Goal: Information Seeking & Learning: Learn about a topic

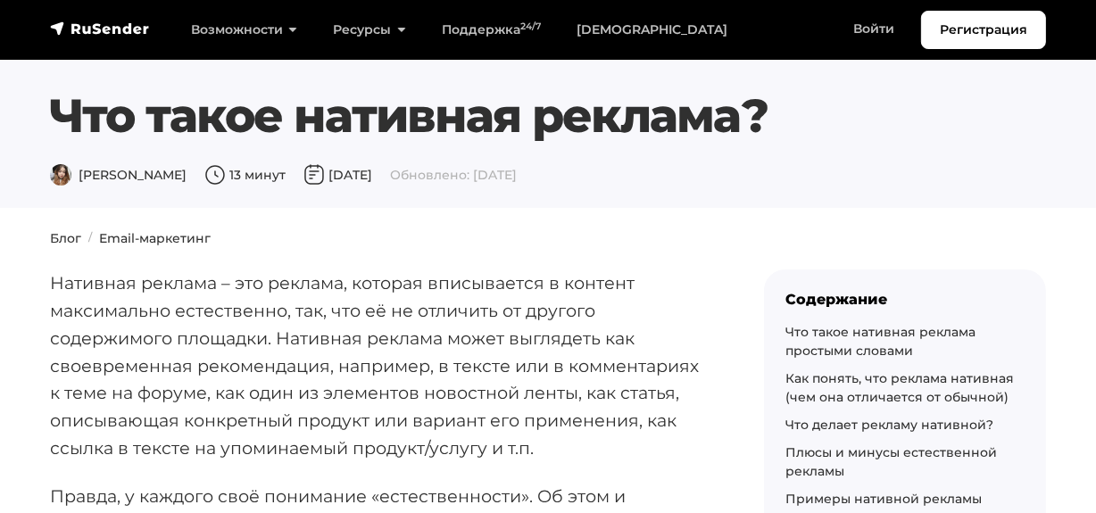
click at [144, 295] on p "Нативная реклама – это реклама, которая вписывается в контент максимально естес…" at bounding box center [378, 365] width 657 height 192
drag, startPoint x: 52, startPoint y: 110, endPoint x: 775, endPoint y: 106, distance: 722.8
click at [775, 106] on h1 "Что такое нативная реклама?" at bounding box center [505, 115] width 911 height 55
copy h1 "Что такое нативная реклама?"
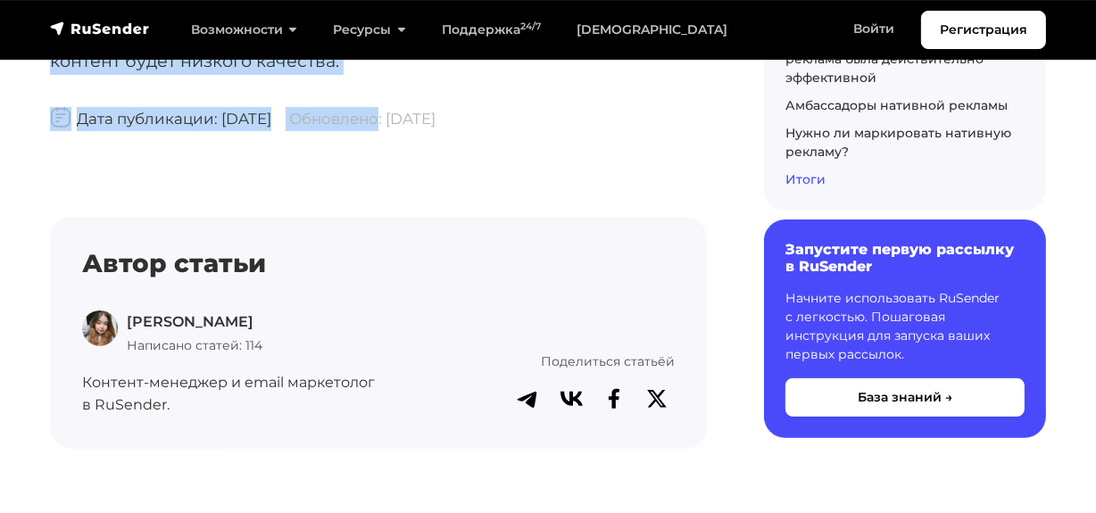
scroll to position [12468, 0]
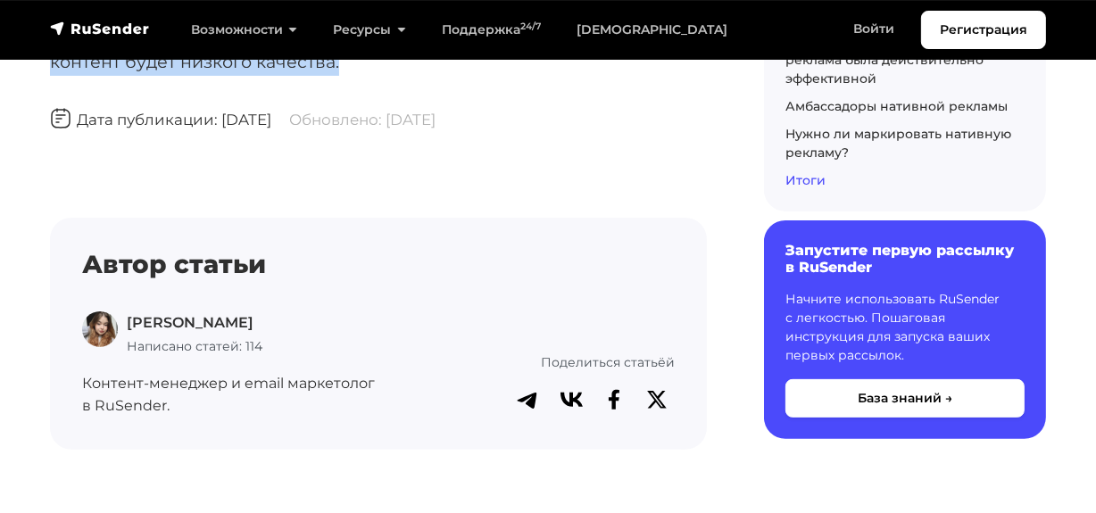
drag, startPoint x: 54, startPoint y: 278, endPoint x: 390, endPoint y: 151, distance: 359.8
copy div "Нативная реклама – это реклама, которая вписывается в контент максимально естес…"
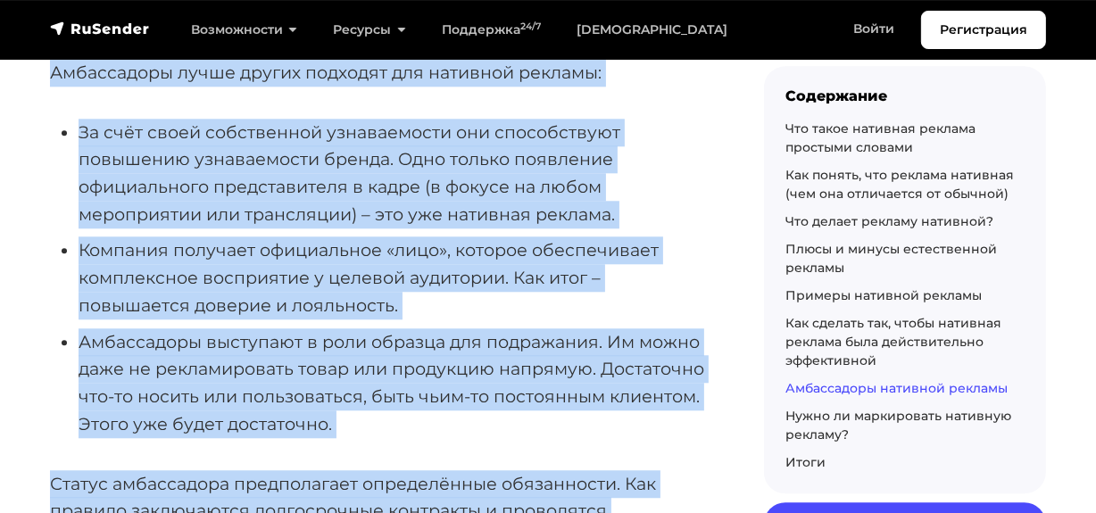
scroll to position [9710, 0]
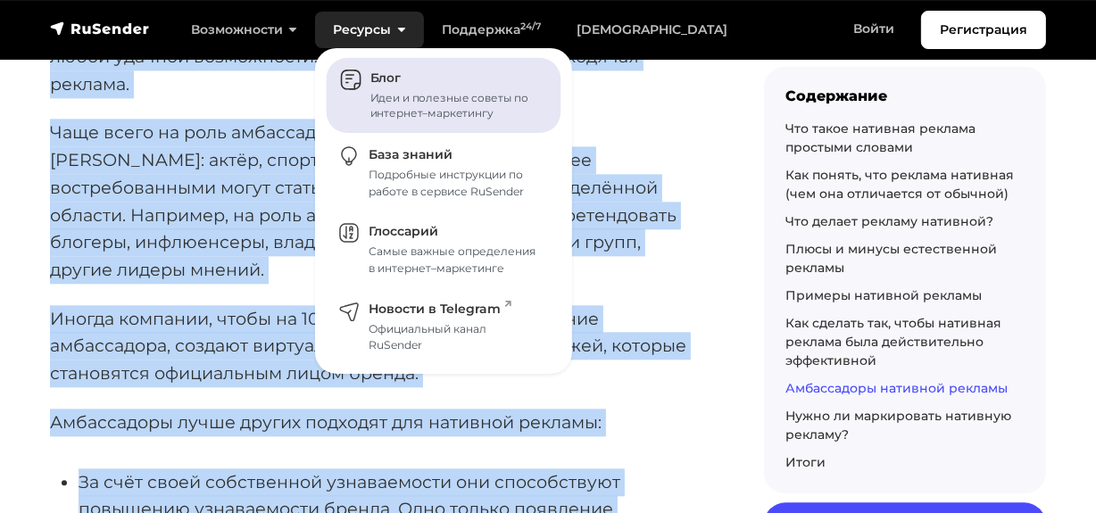
click at [353, 69] on link "Блог Идеи и полезные советы по интернет–маркетингу" at bounding box center [444, 96] width 235 height 76
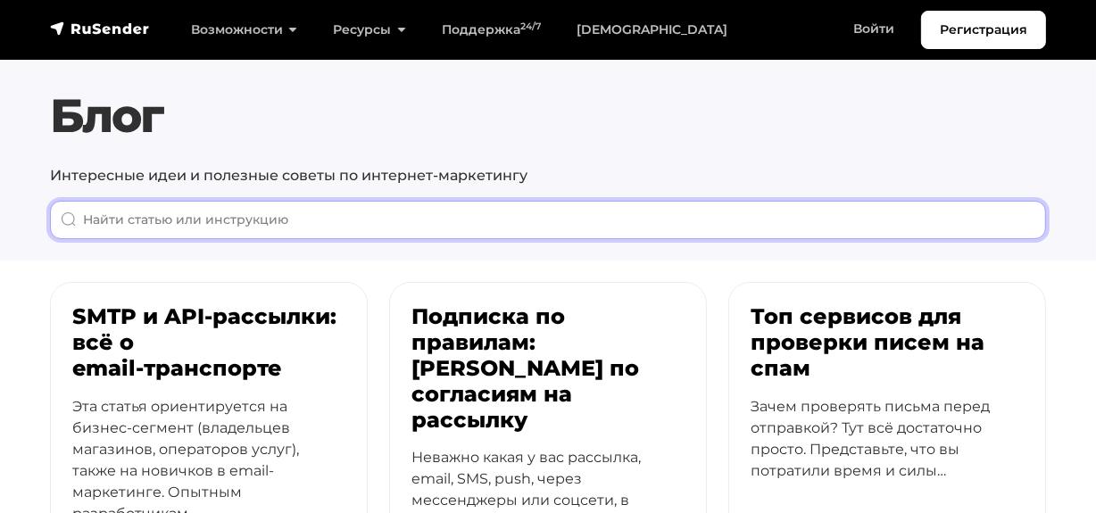
click at [345, 228] on input "When autocomplete results are available use up and down arrows to review and en…" at bounding box center [548, 220] width 996 height 38
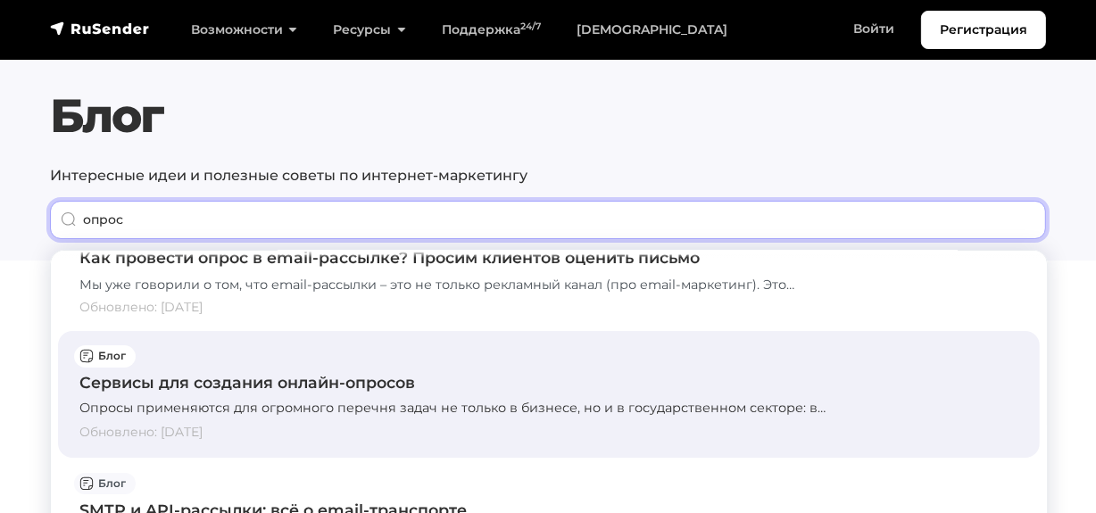
scroll to position [80, 0]
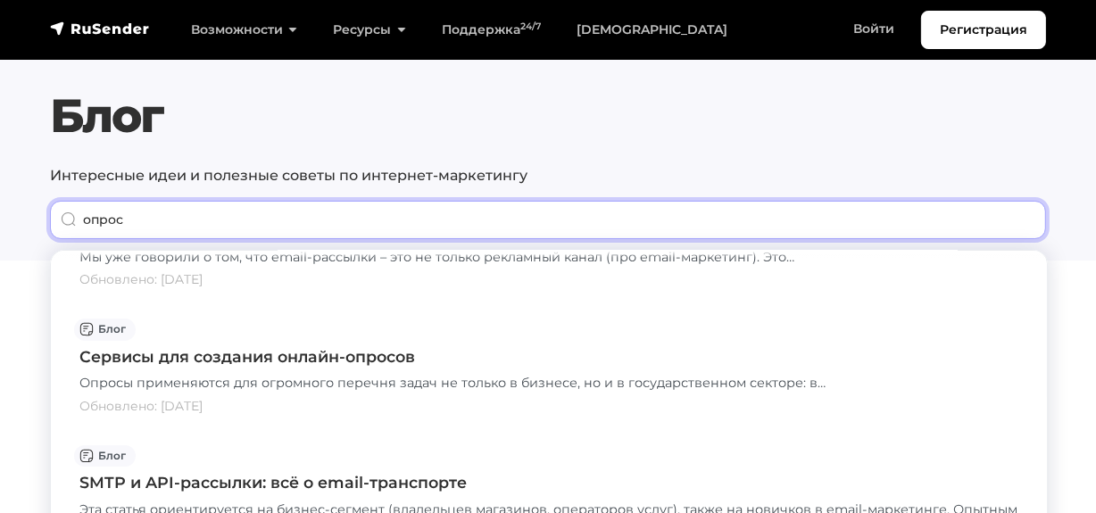
drag, startPoint x: 233, startPoint y: 220, endPoint x: 33, endPoint y: 220, distance: 199.9
click at [33, 220] on section "Блог Интересные идеи и полезные советы по интернет-маркетингу опрос" at bounding box center [548, 130] width 1096 height 261
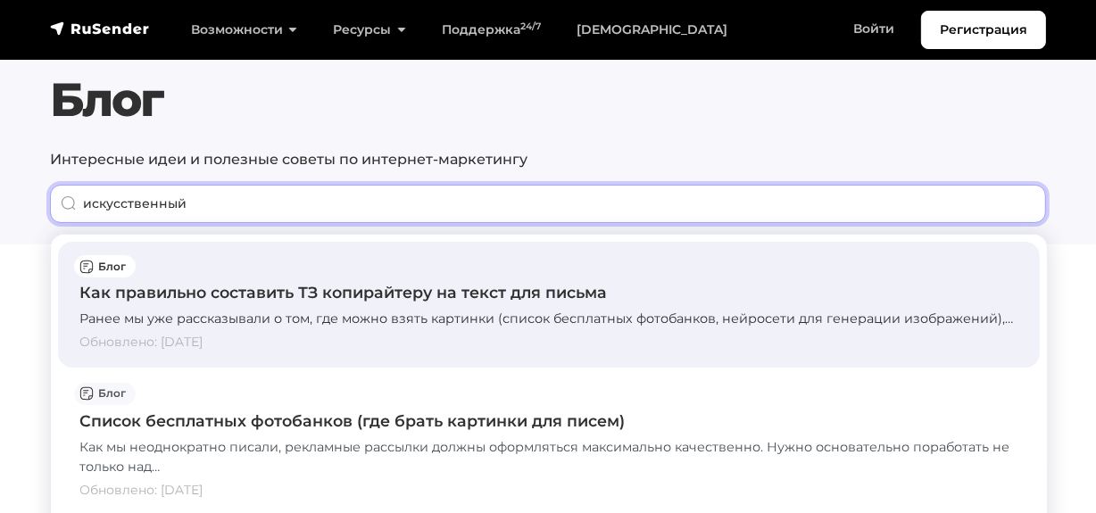
scroll to position [0, 0]
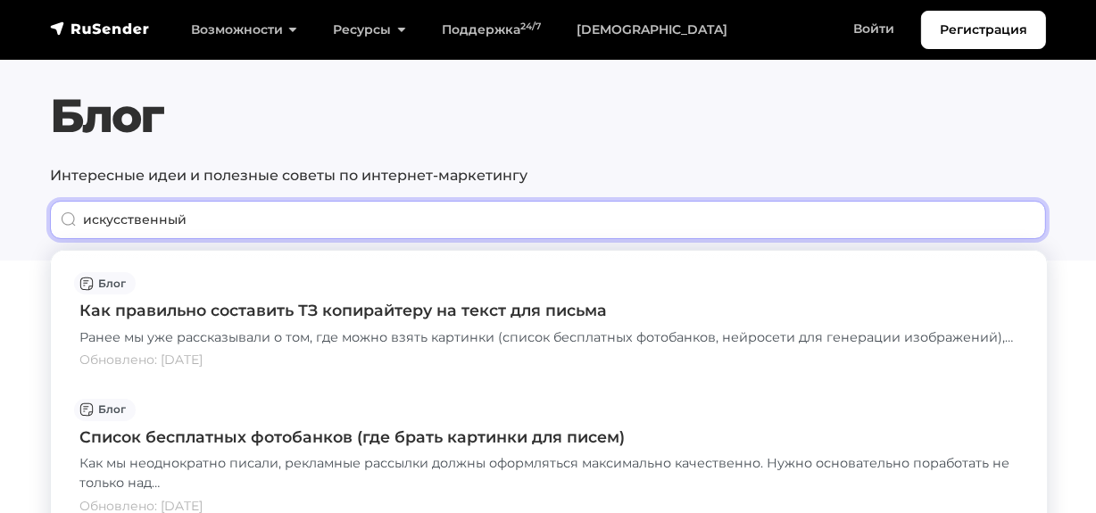
drag, startPoint x: 205, startPoint y: 217, endPoint x: 22, endPoint y: 211, distance: 183.0
click at [22, 211] on section "Блог Интересные идеи и полезные советы по интернет-маркетингу искусственный" at bounding box center [548, 130] width 1096 height 261
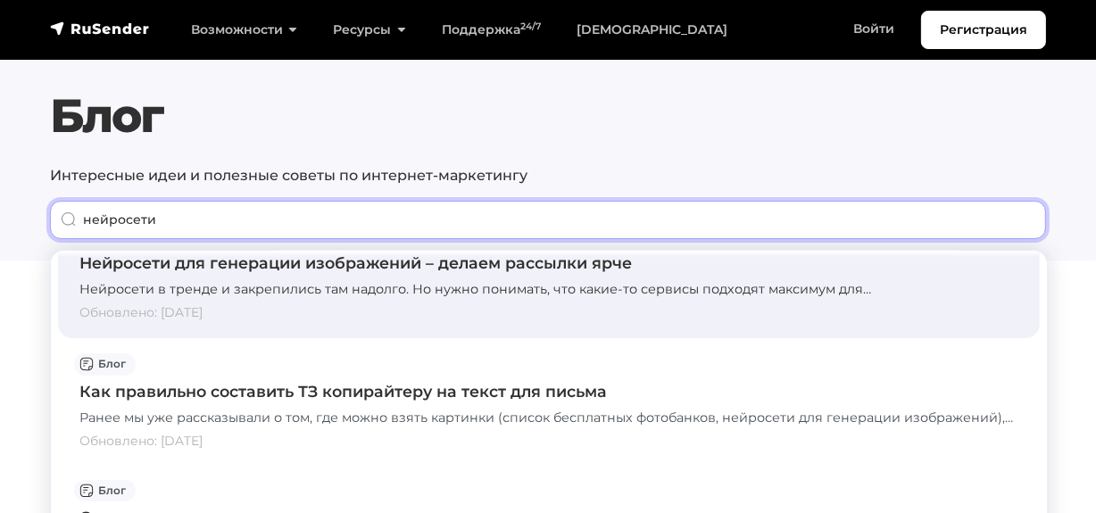
scroll to position [80, 0]
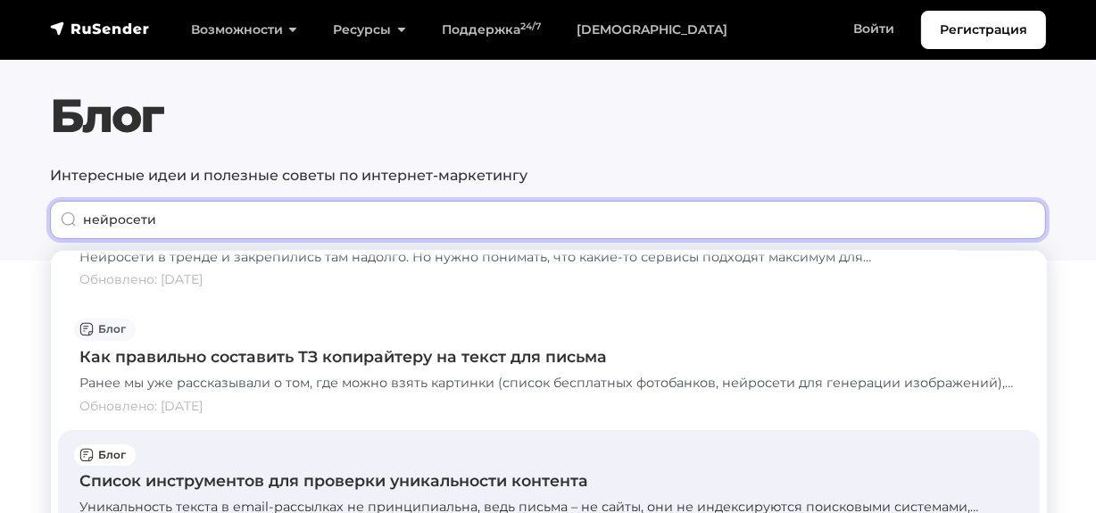
type input "нейросети"
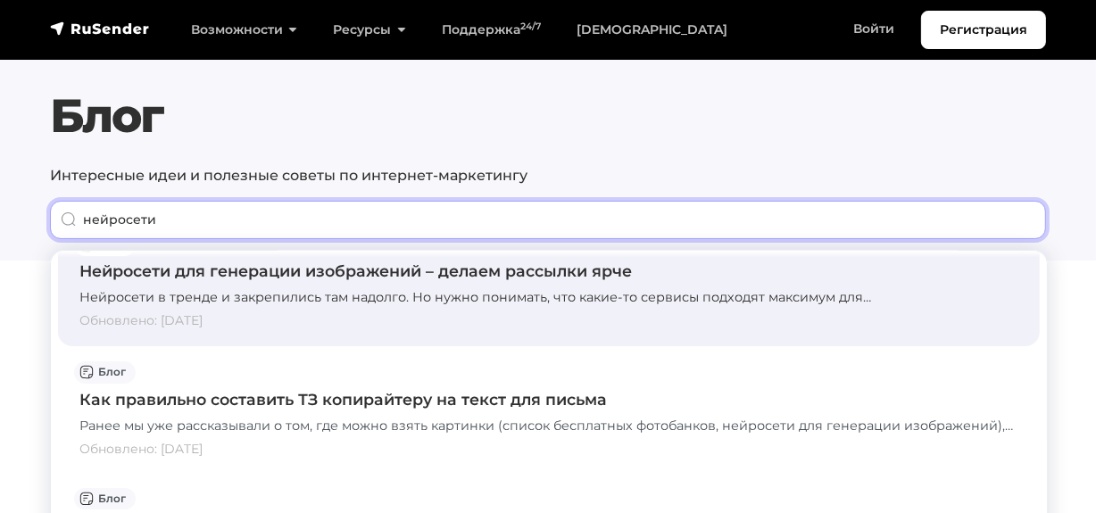
scroll to position [0, 0]
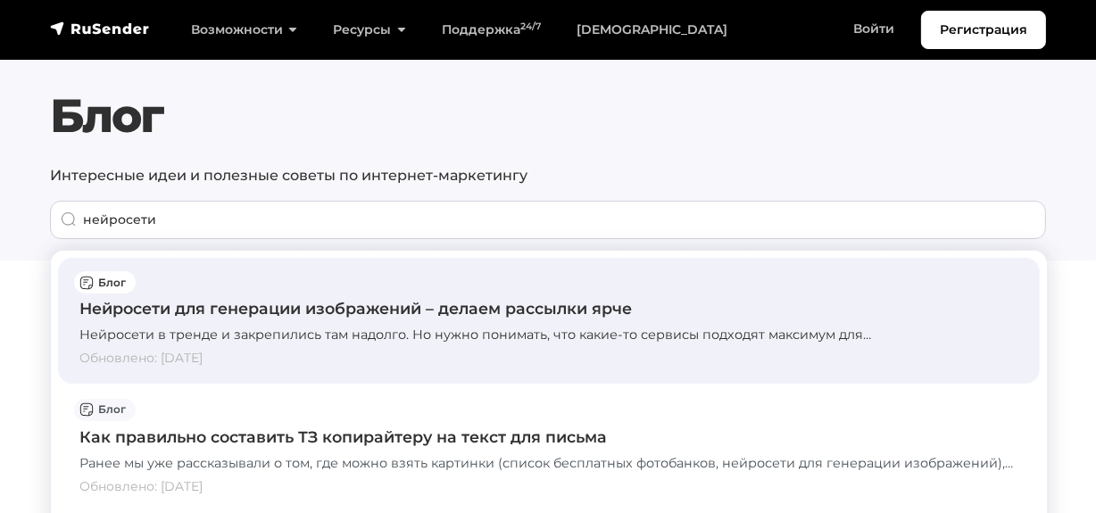
click at [193, 313] on div "Нейросети для генерации изображений – делаем рассылки ярче" at bounding box center [548, 308] width 939 height 23
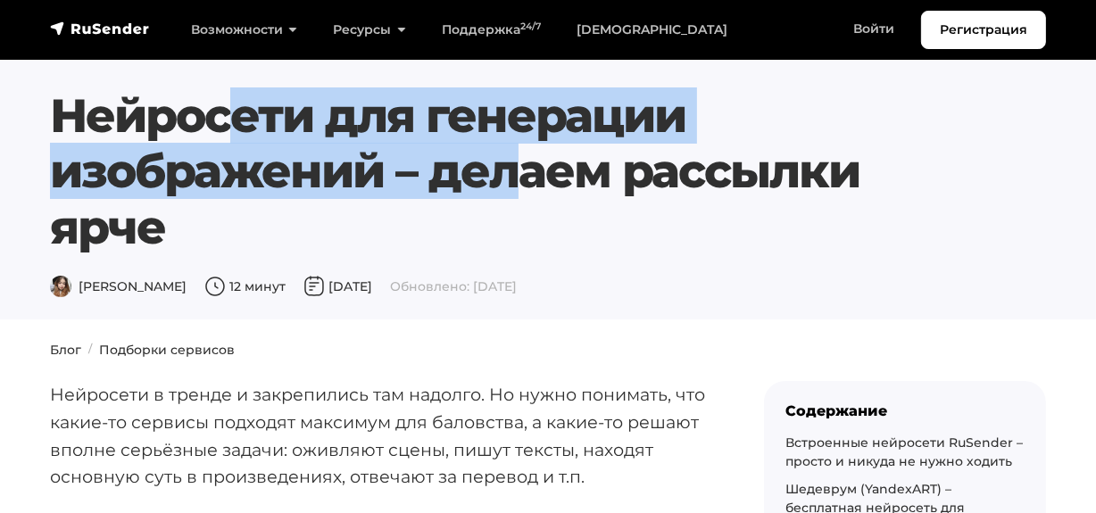
drag, startPoint x: 61, startPoint y: 118, endPoint x: 384, endPoint y: 183, distance: 329.5
click at [385, 182] on h1 "Нейросети для генерации изображений – делаем рассылки ярче" at bounding box center [505, 171] width 911 height 167
copy h1 "Нейросети для генерации изображений"
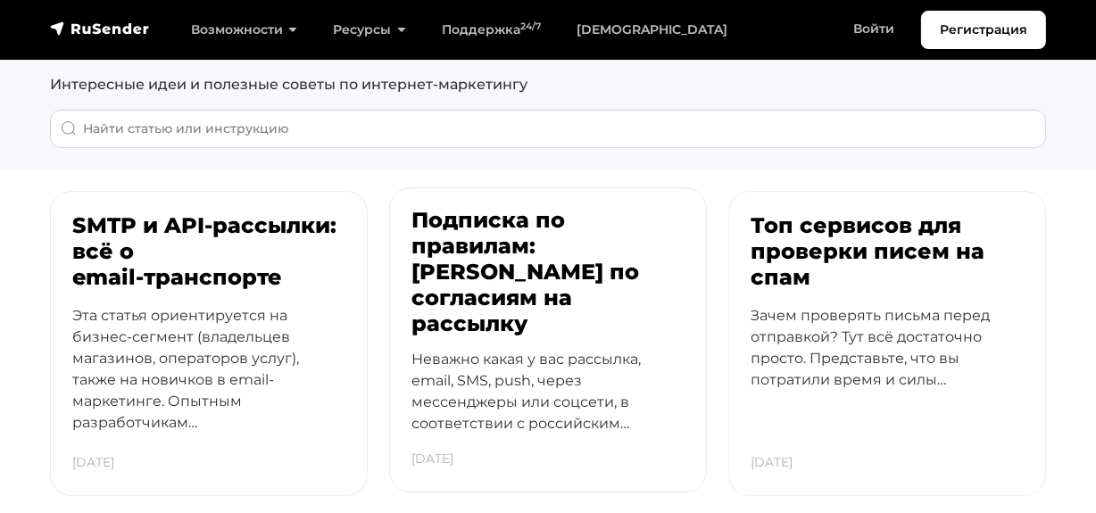
scroll to position [80, 0]
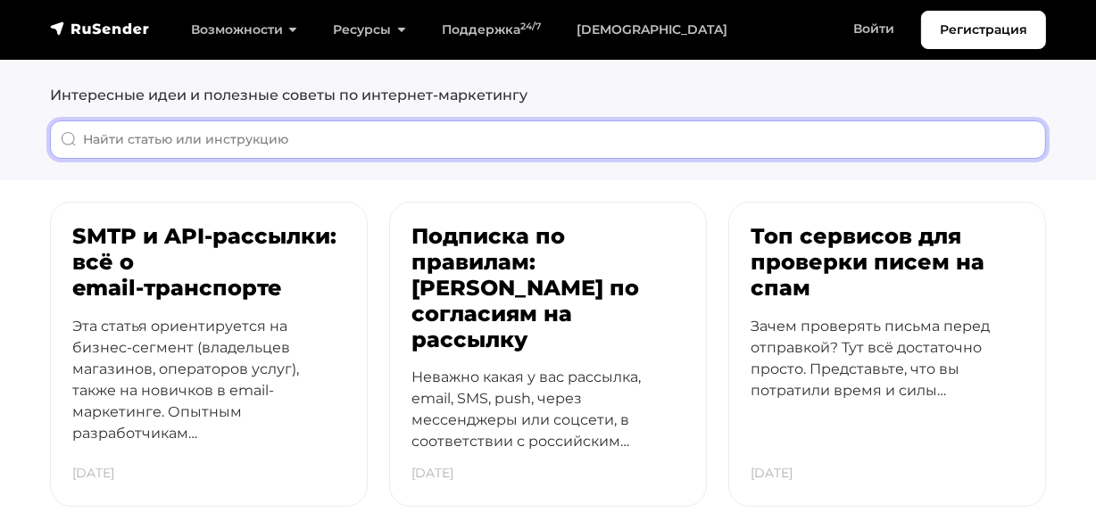
click at [452, 139] on input "When autocomplete results are available use up and down arrows to review and en…" at bounding box center [548, 139] width 996 height 38
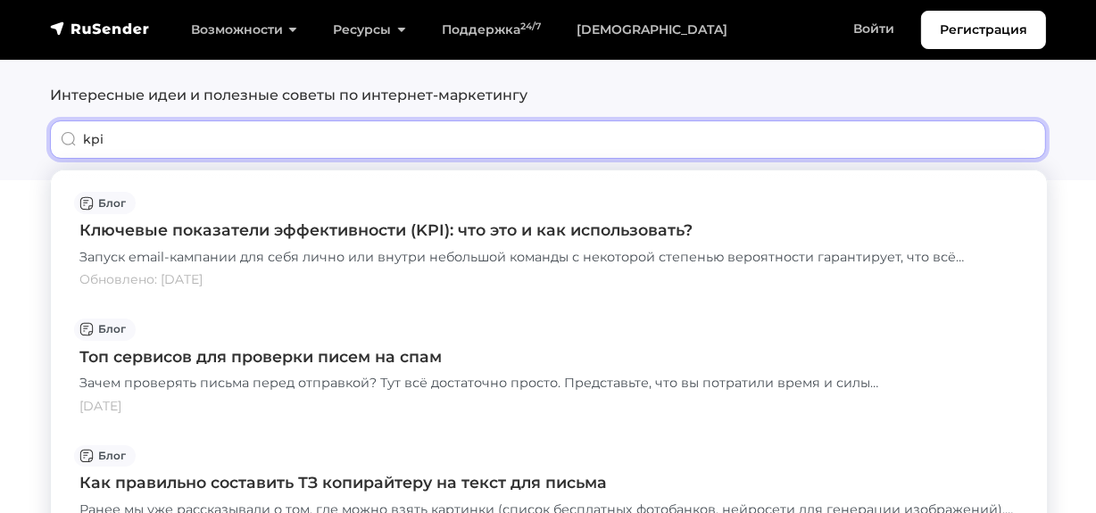
drag, startPoint x: 158, startPoint y: 137, endPoint x: 58, endPoint y: 128, distance: 100.3
click at [58, 128] on input "kpi" at bounding box center [548, 139] width 996 height 38
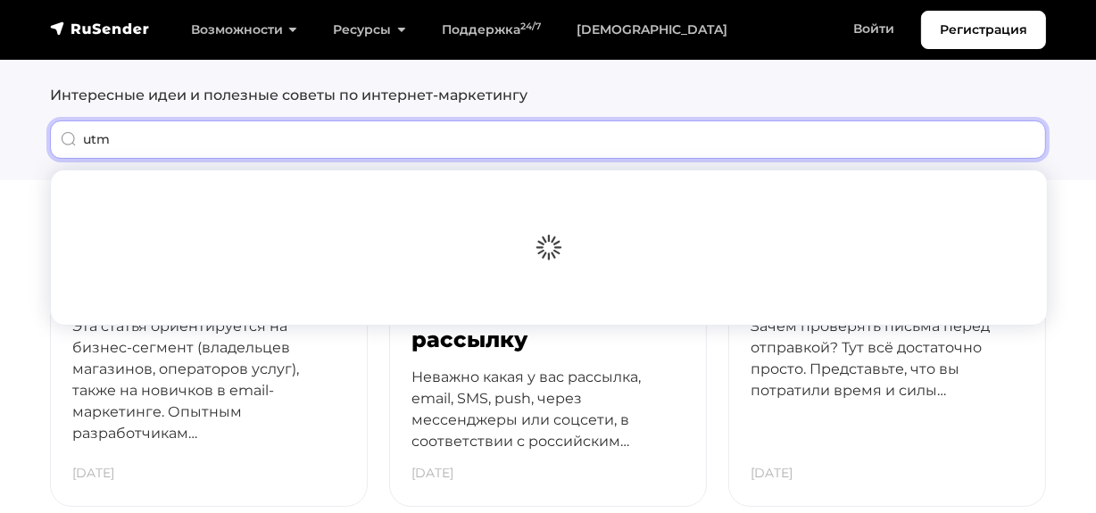
type input "utm"
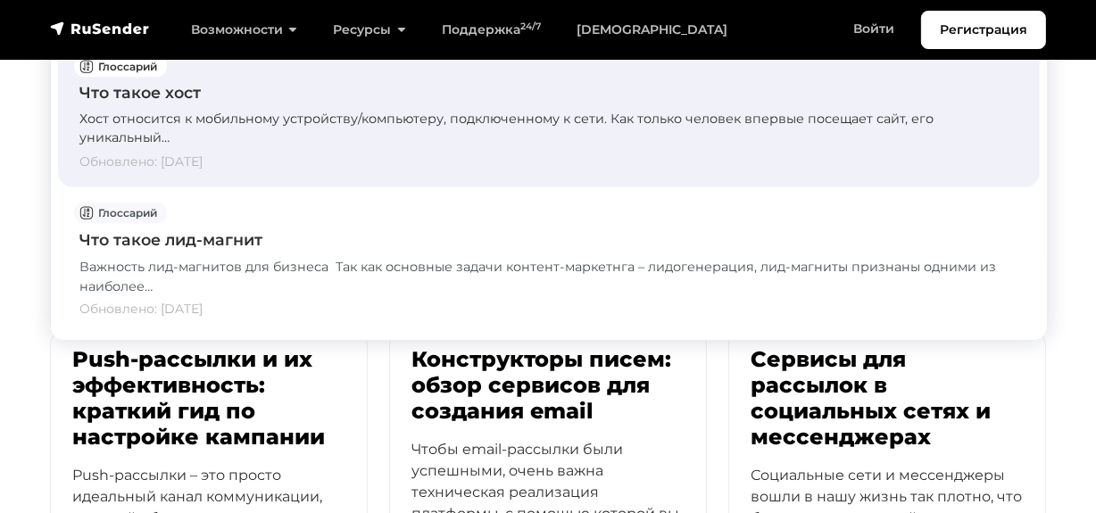
scroll to position [405, 0]
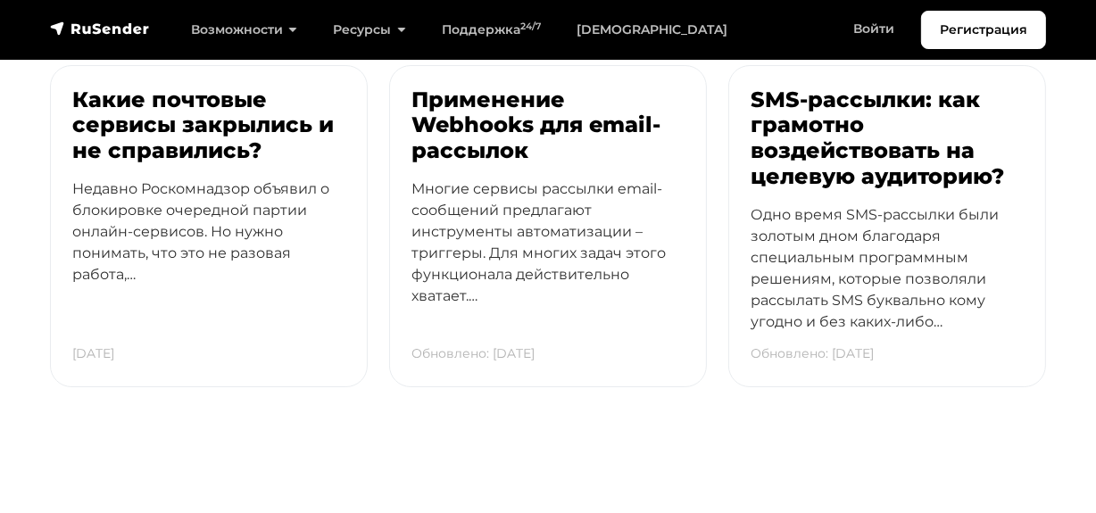
scroll to position [5451, 0]
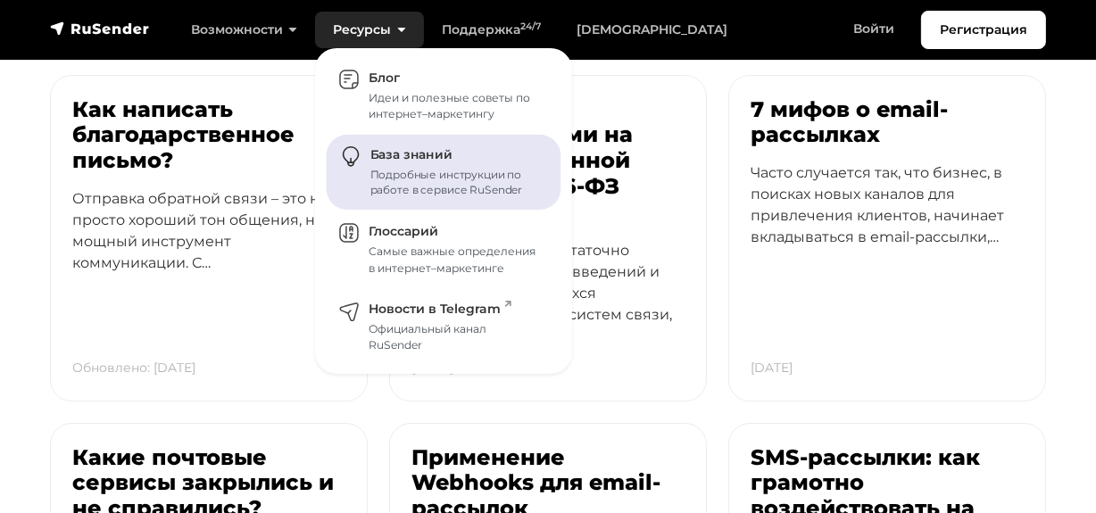
click at [381, 150] on span "База знаний" at bounding box center [411, 155] width 82 height 16
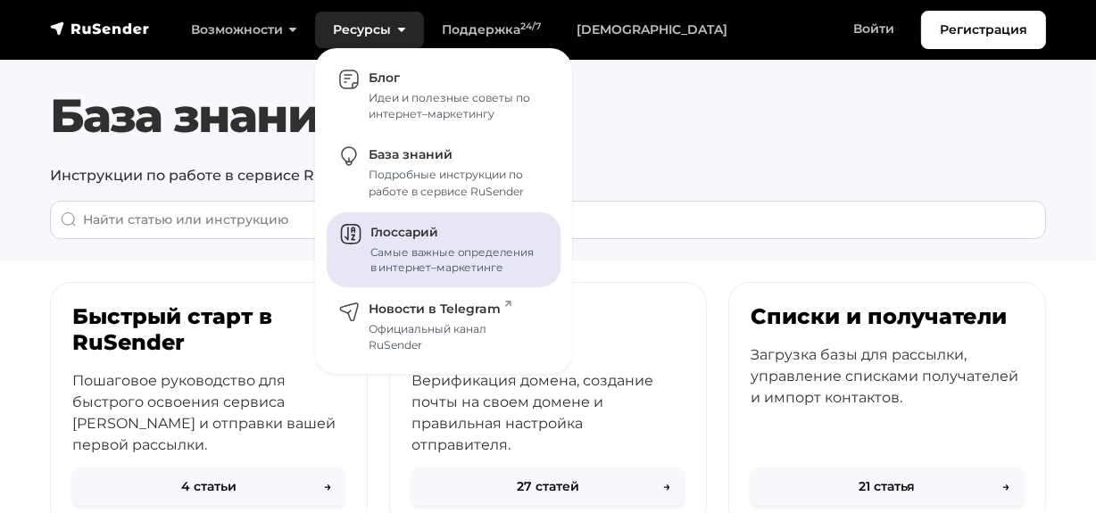
click at [408, 238] on span "Глоссарий" at bounding box center [404, 232] width 68 height 16
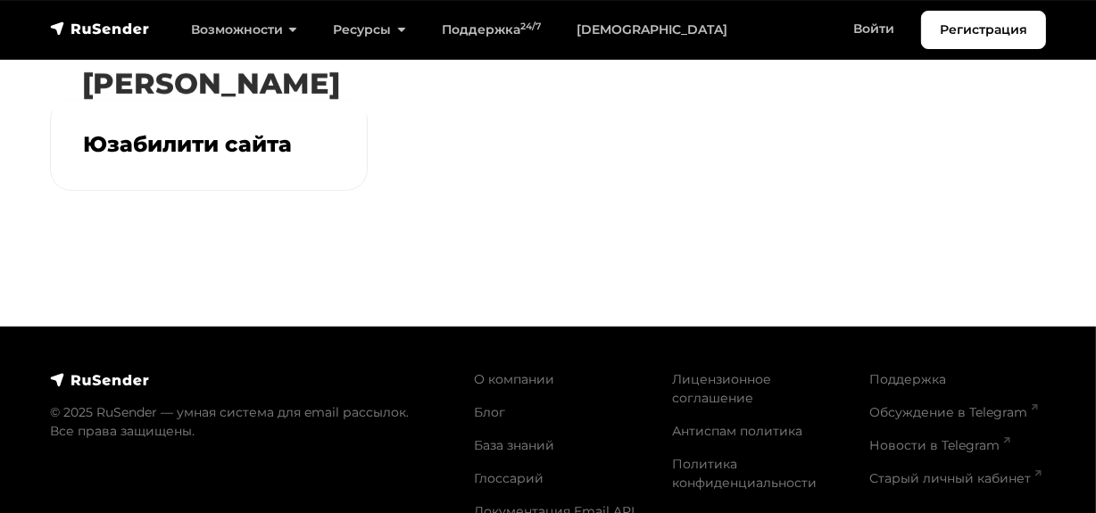
scroll to position [6920, 0]
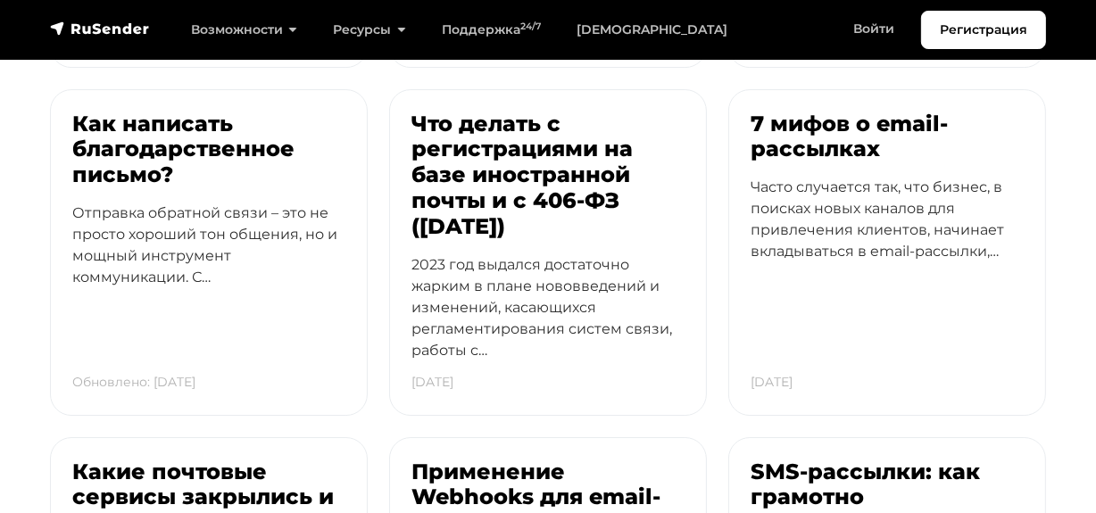
scroll to position [5451, 0]
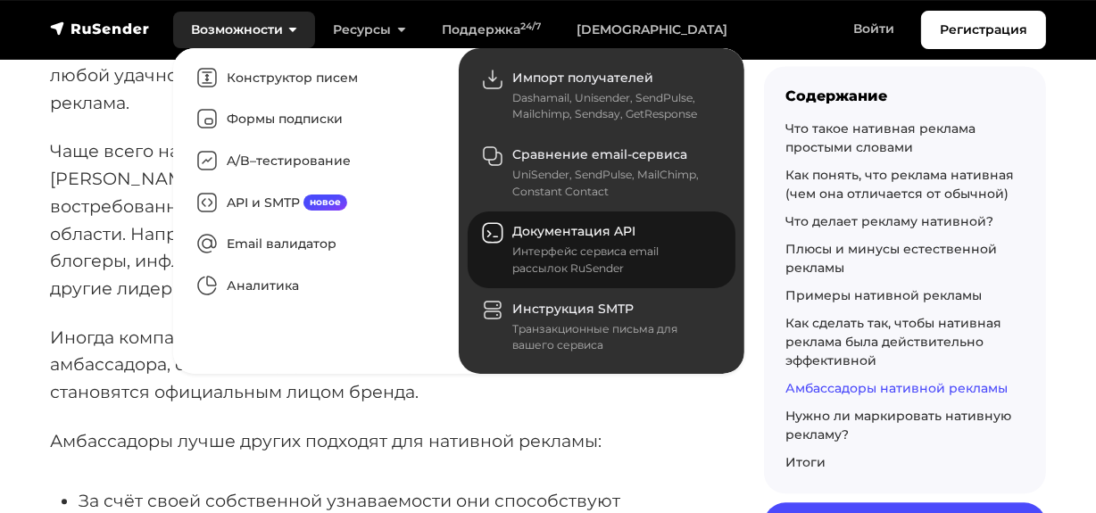
scroll to position [9629, 0]
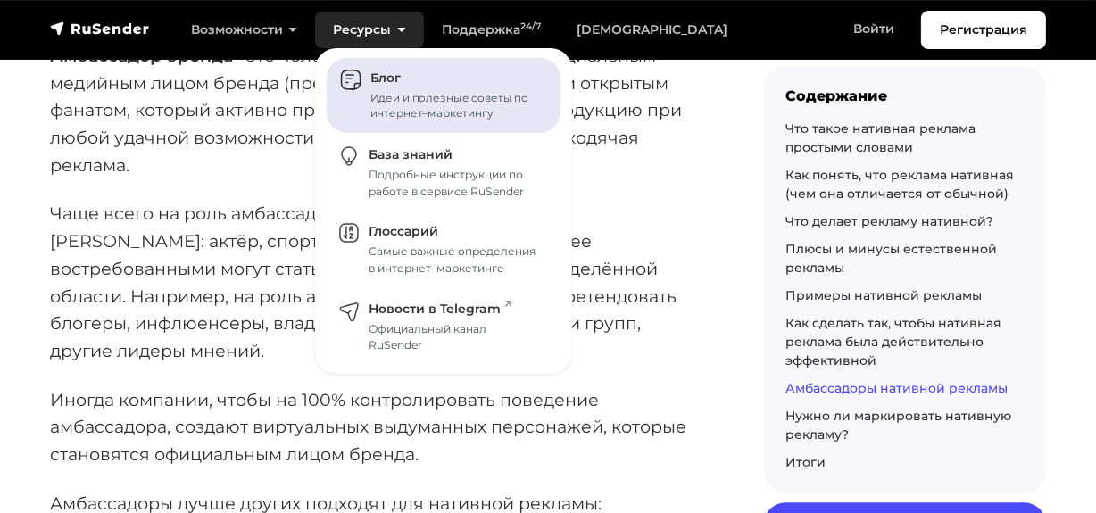
click at [363, 85] on link "Блог Идеи и полезные советы по интернет–маркетингу" at bounding box center [444, 96] width 235 height 76
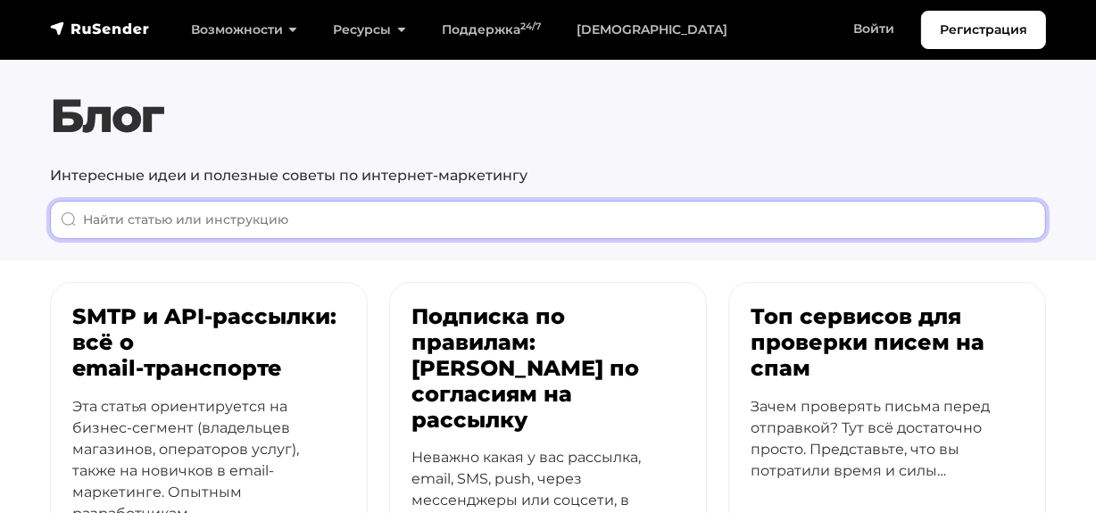
click at [312, 216] on input "When autocomplete results are available use up and down arrows to review and en…" at bounding box center [548, 220] width 996 height 38
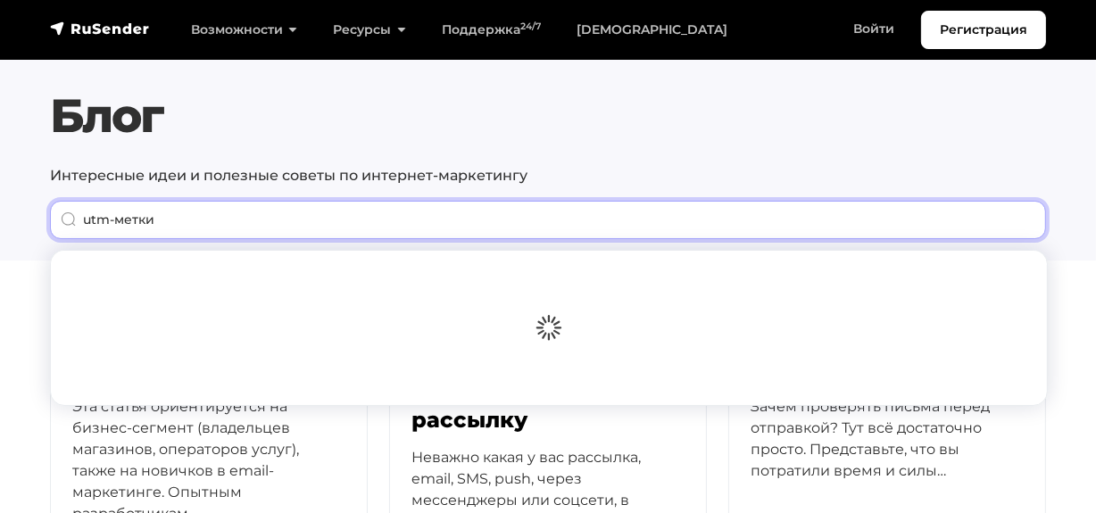
type input "utm-метки"
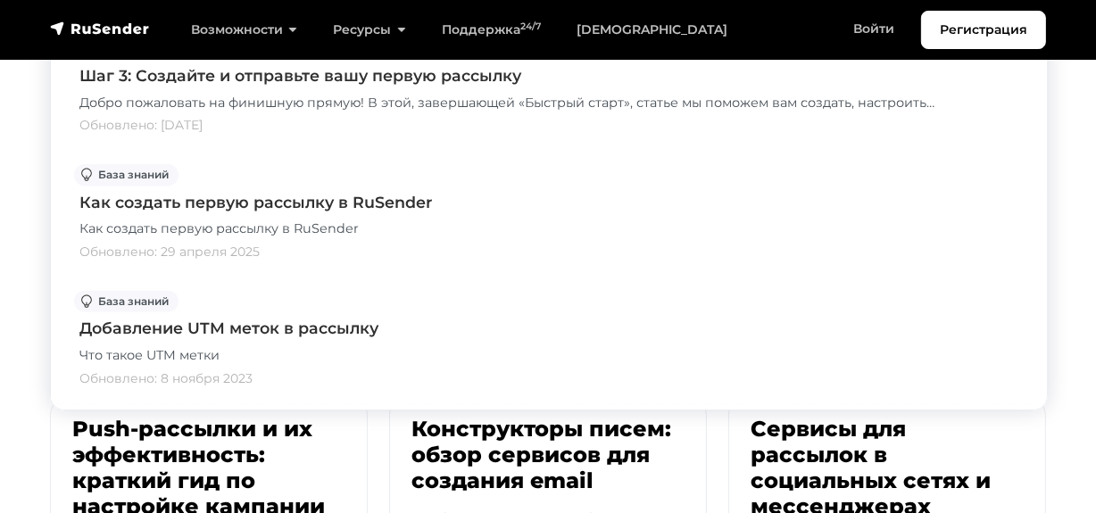
scroll to position [243, 0]
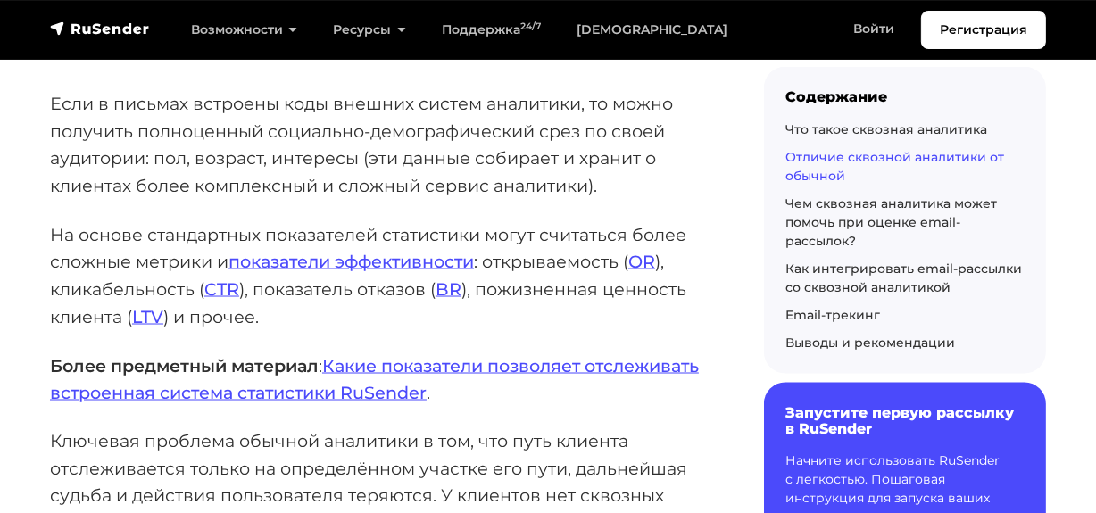
scroll to position [2596, 0]
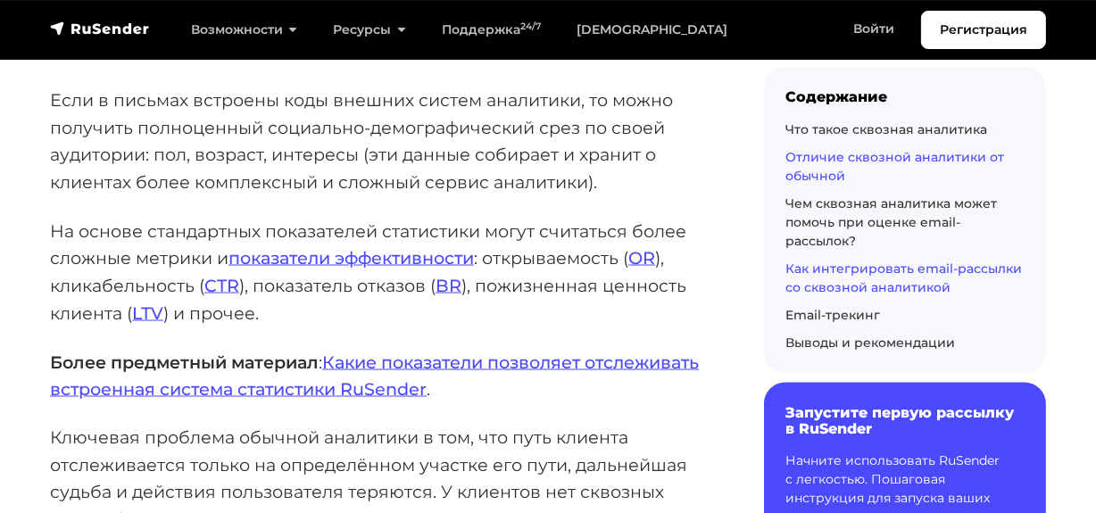
click at [828, 280] on link "Как интегрировать email-рассылки со сквозной аналитикой" at bounding box center [903, 277] width 236 height 35
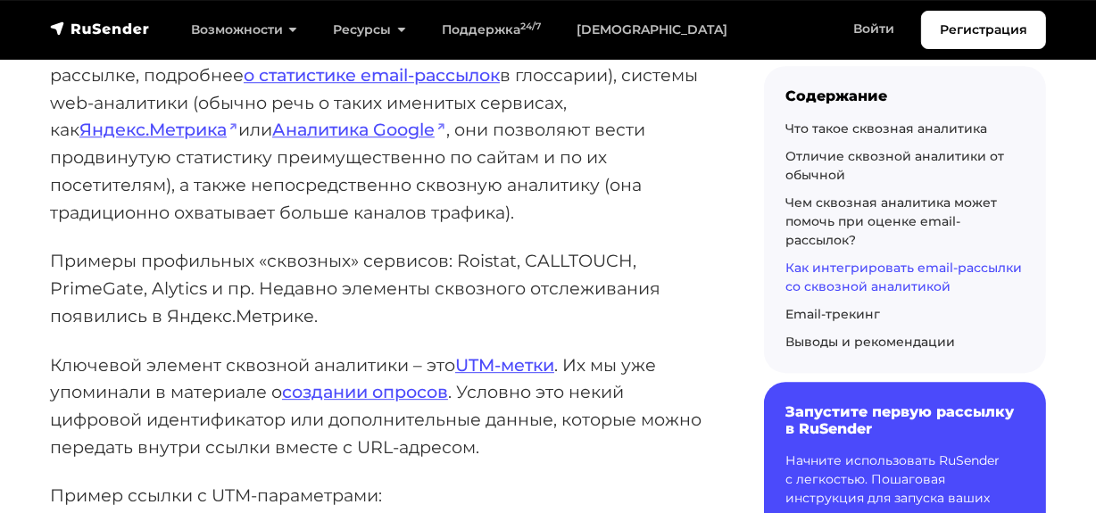
scroll to position [4668, 0]
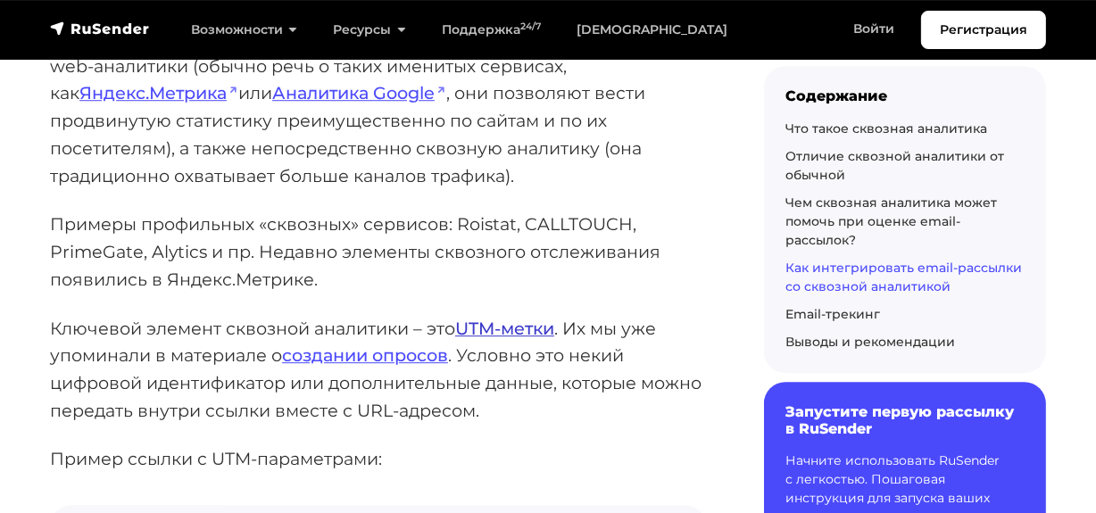
click at [477, 321] on link "UTM-метки" at bounding box center [504, 328] width 99 height 21
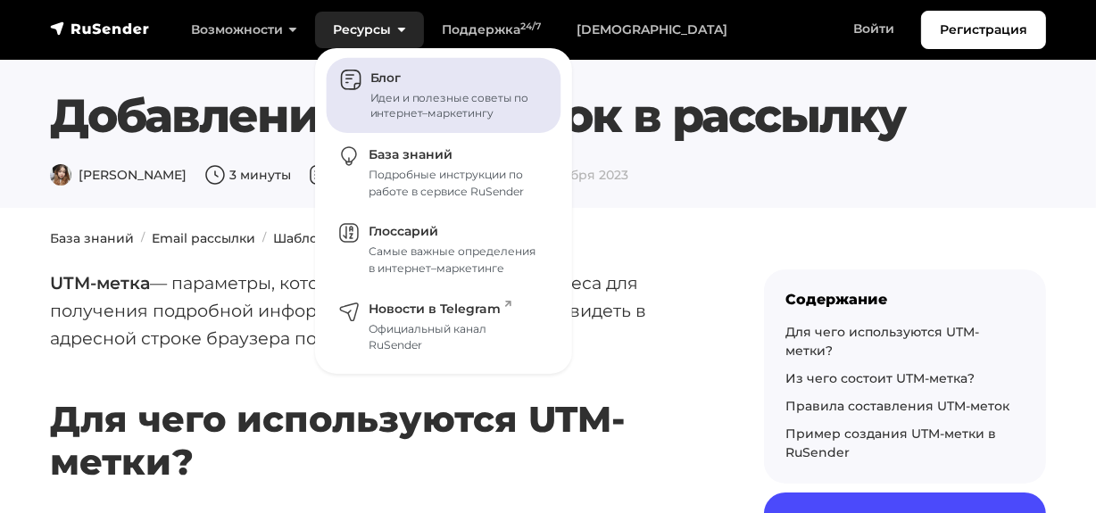
click at [388, 82] on span "Блог" at bounding box center [385, 78] width 30 height 16
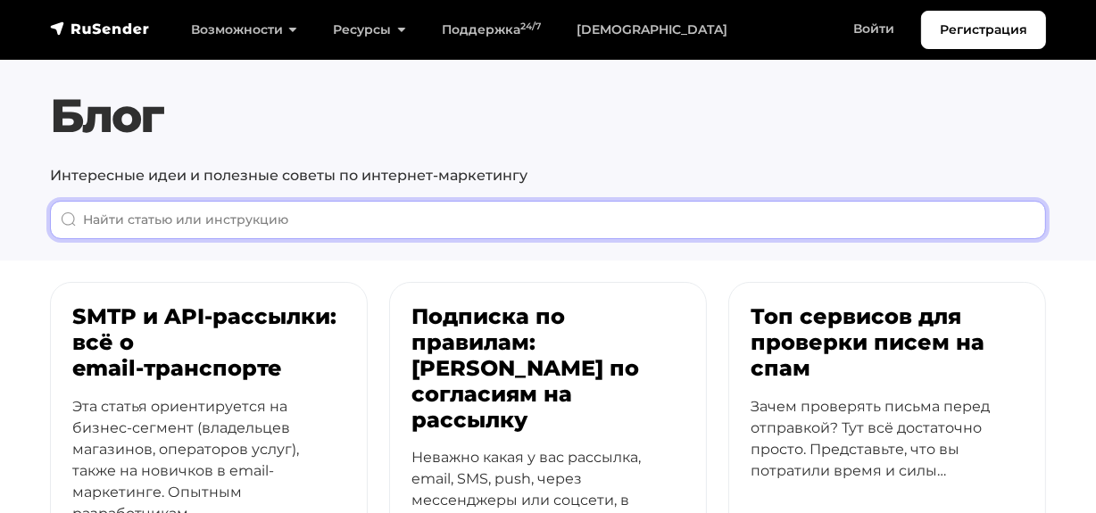
click at [354, 212] on input "When autocomplete results are available use up and down arrows to review and en…" at bounding box center [548, 220] width 996 height 38
paste input "bounce rate"
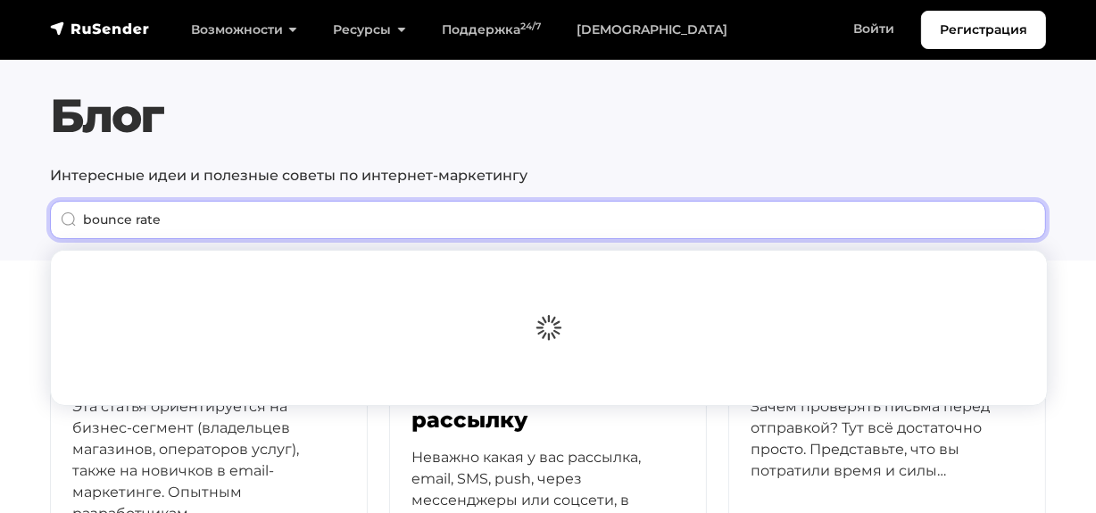
type input "bounce rate"
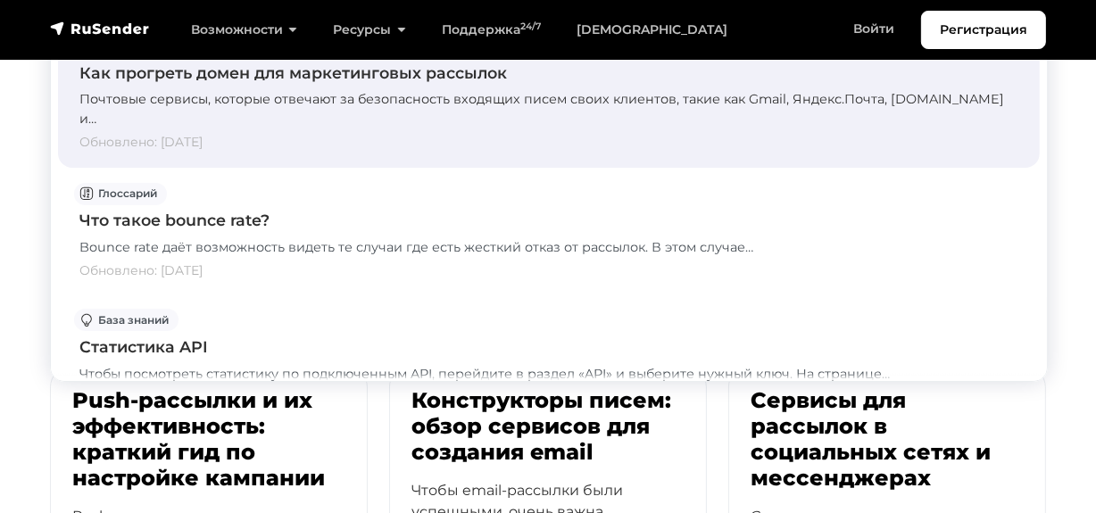
scroll to position [405, 0]
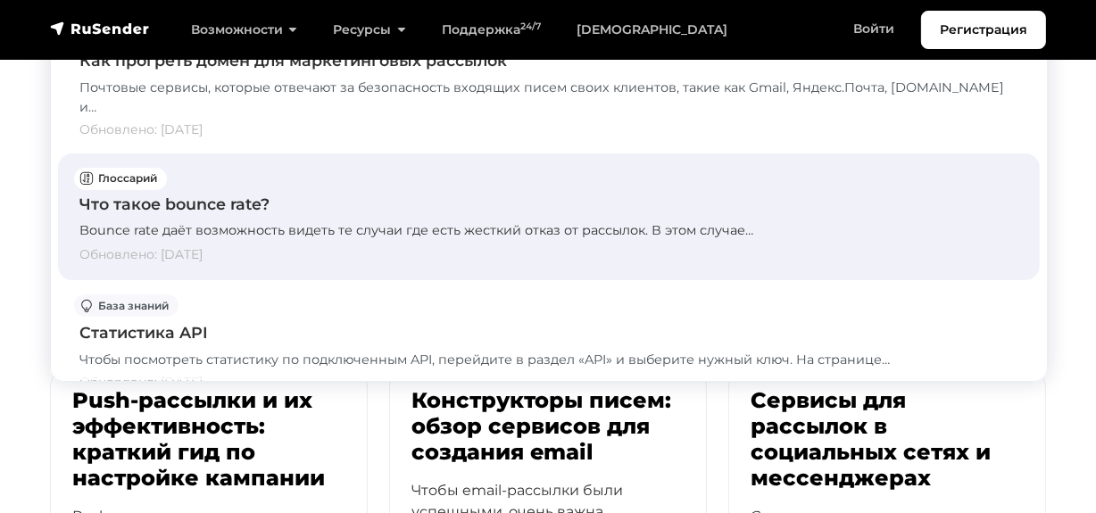
click at [181, 193] on div "Что такое bounce rate?" at bounding box center [548, 204] width 939 height 23
